Goal: Task Accomplishment & Management: Manage account settings

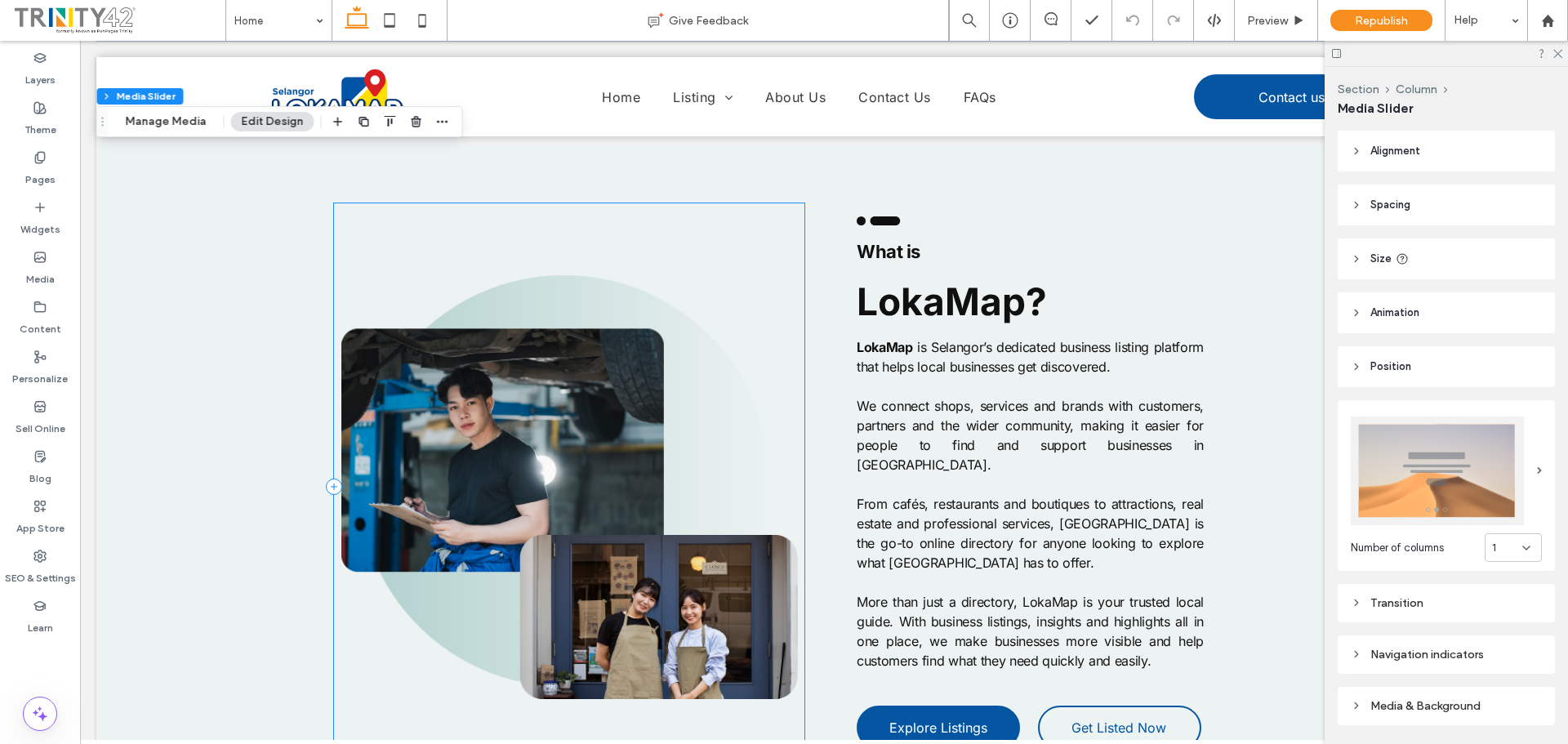
scroll to position [1388, 0]
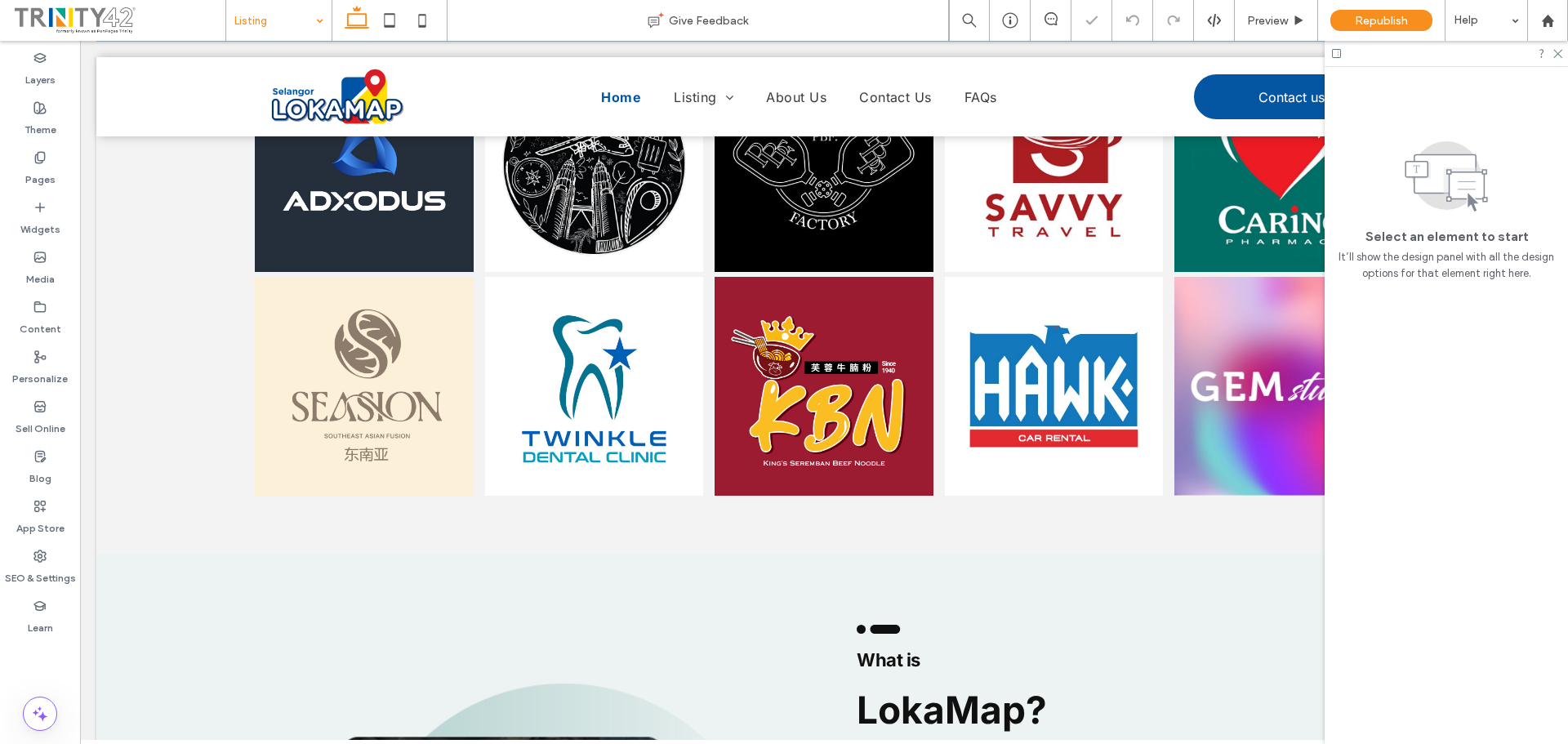
click at [281, 9] on input at bounding box center [275, 20] width 81 height 40
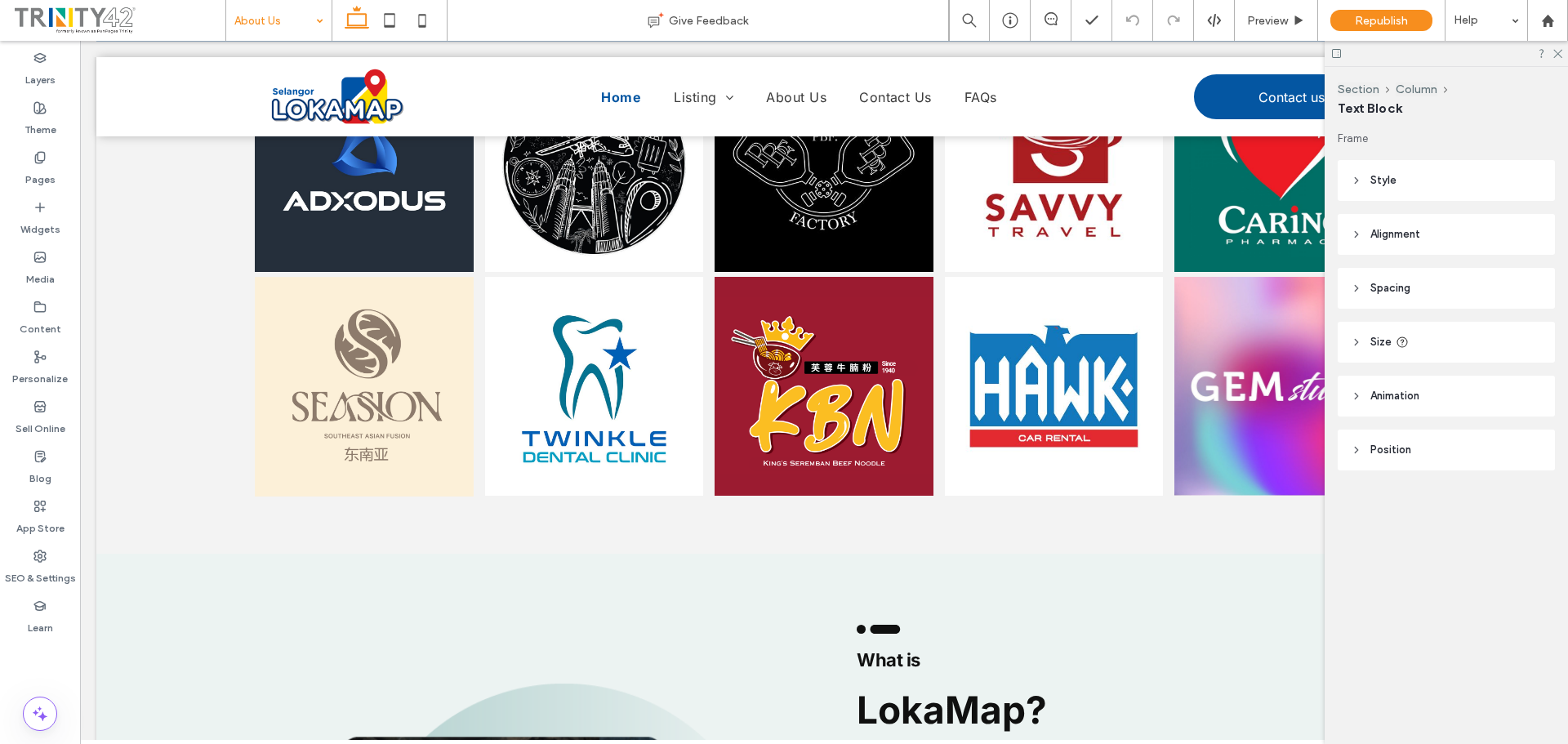
type input "***"
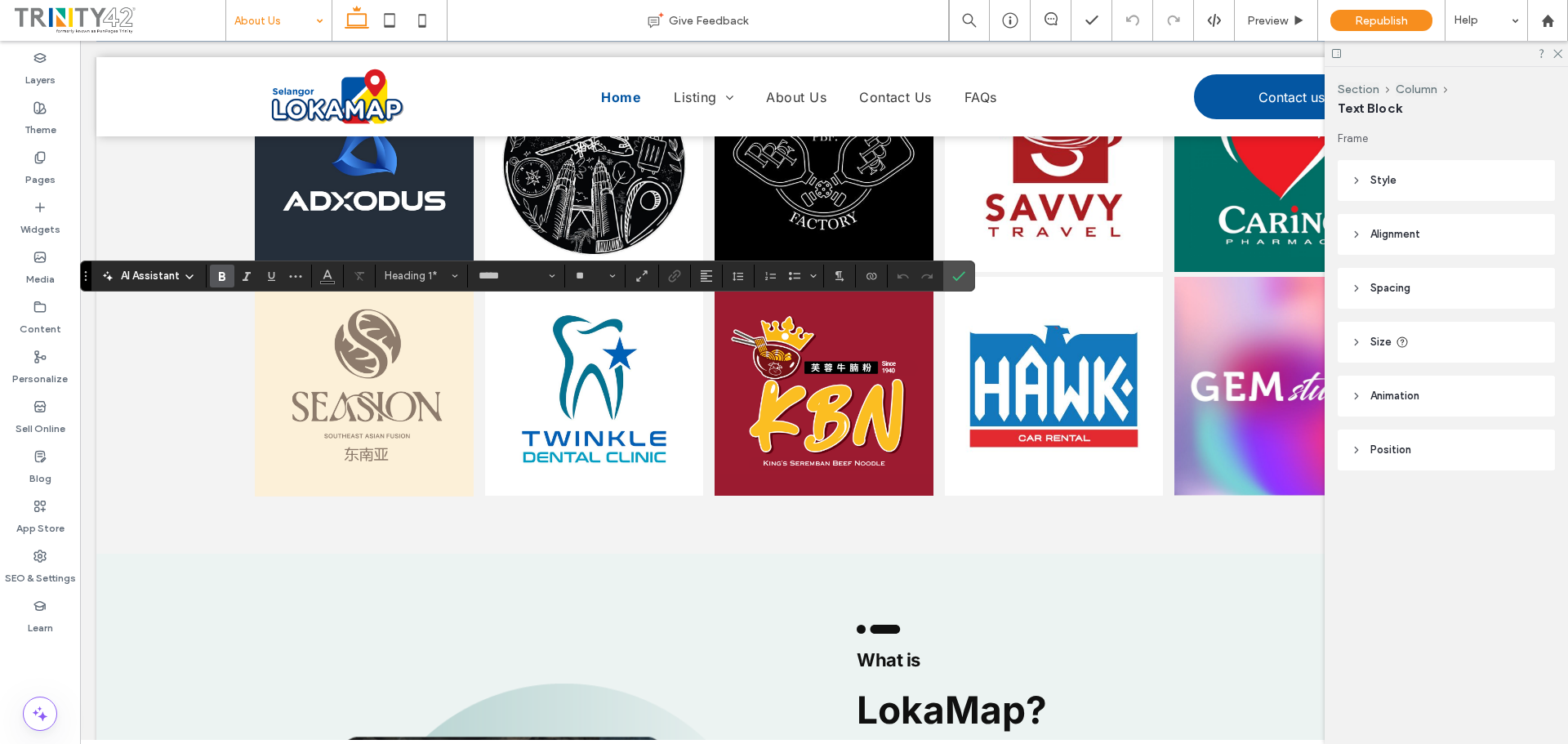
type input "***"
